Goal: Information Seeking & Learning: Understand process/instructions

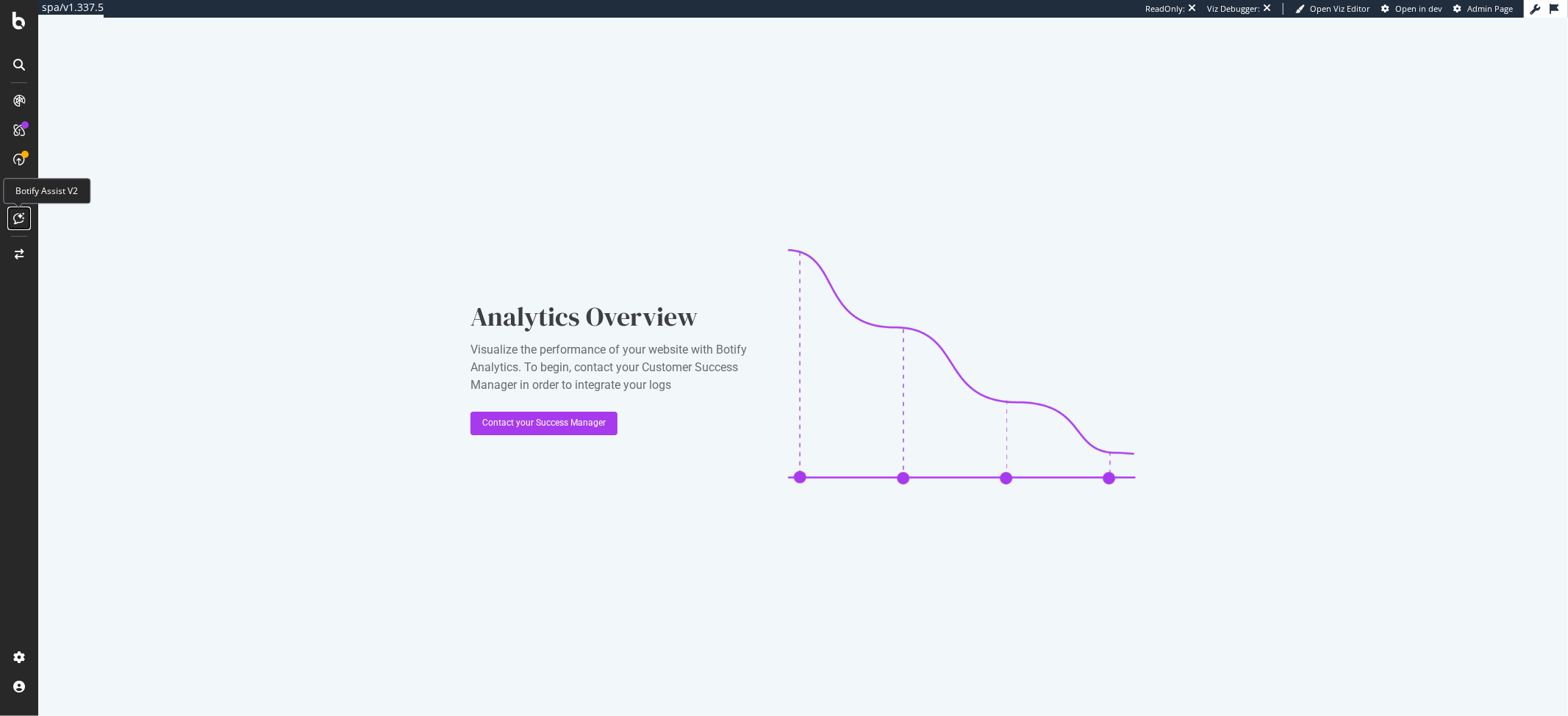
click at [24, 216] on icon at bounding box center [19, 218] width 11 height 11
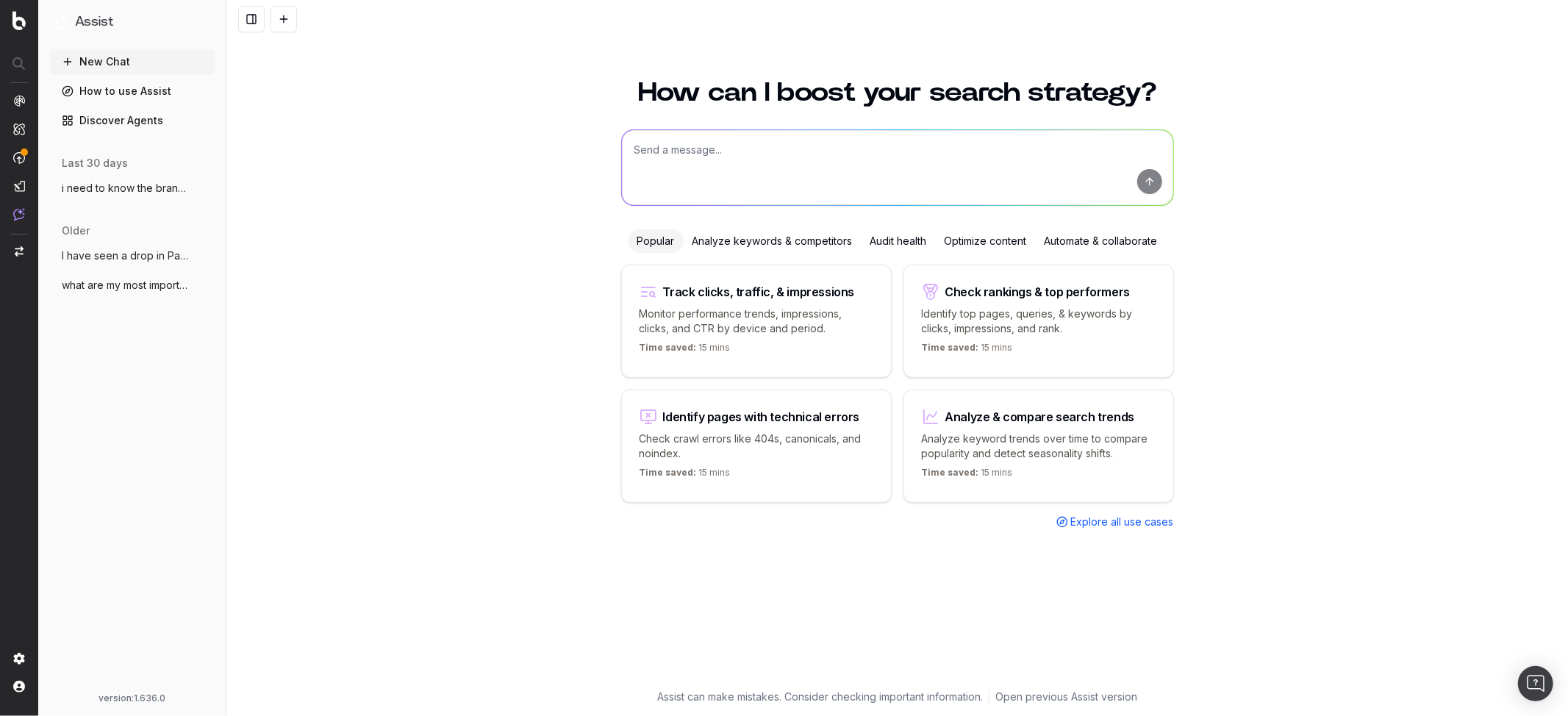
click at [1093, 523] on span "Explore all use cases" at bounding box center [1122, 521] width 103 height 14
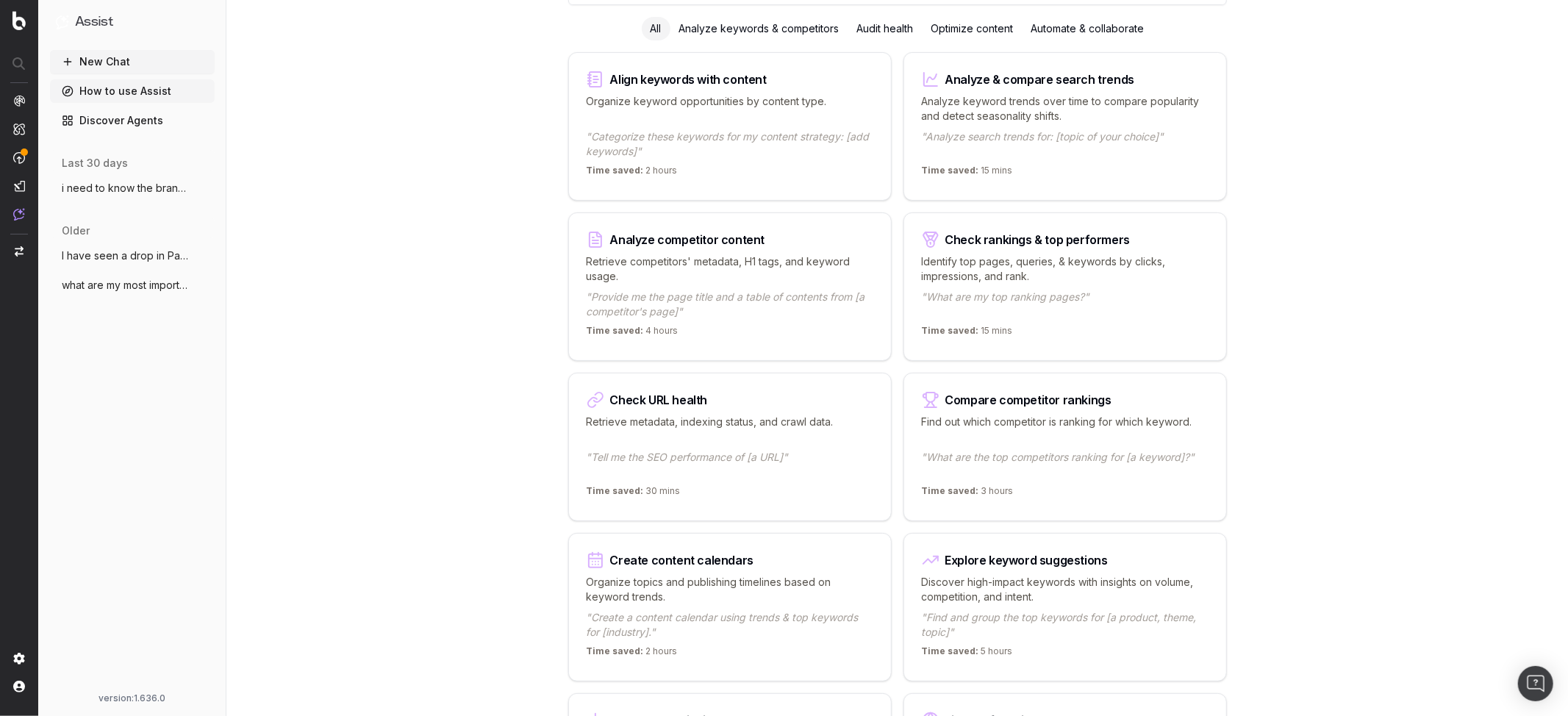
scroll to position [174, 0]
